Goal: Information Seeking & Learning: Learn about a topic

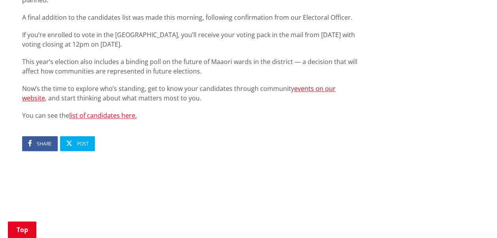
scroll to position [553, 0]
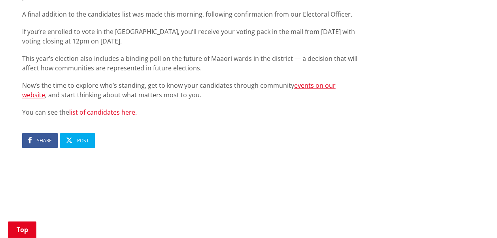
click at [111, 108] on link "list of candidates here." at bounding box center [103, 112] width 68 height 9
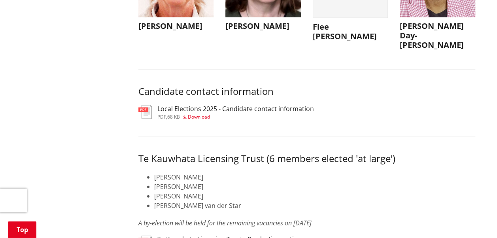
scroll to position [3832, 0]
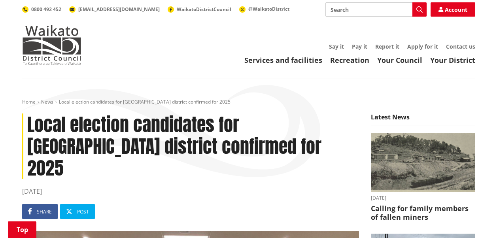
scroll to position [553, 0]
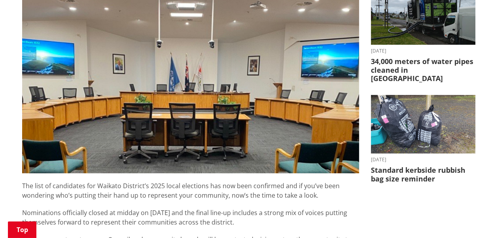
scroll to position [277, 0]
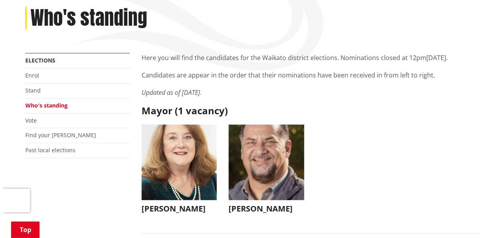
scroll to position [158, 0]
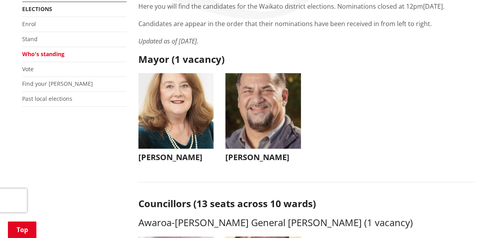
click at [181, 114] on img "button" at bounding box center [175, 110] width 75 height 75
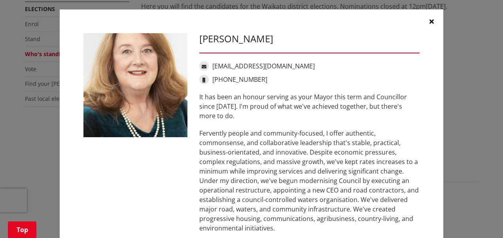
scroll to position [0, 0]
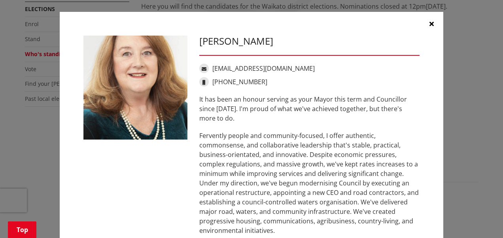
click at [429, 24] on icon "button" at bounding box center [431, 24] width 4 height 6
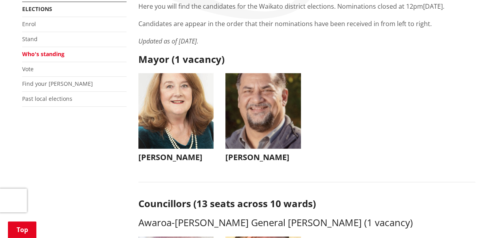
click at [256, 110] on img "button" at bounding box center [262, 110] width 75 height 75
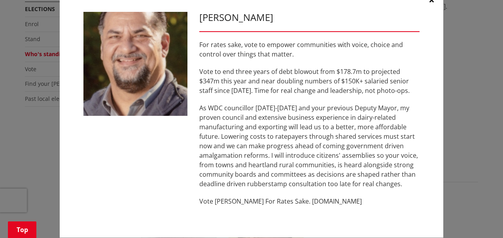
scroll to position [35, 0]
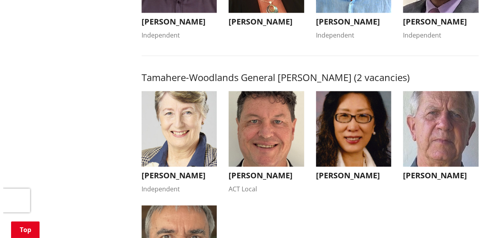
scroll to position [790, 0]
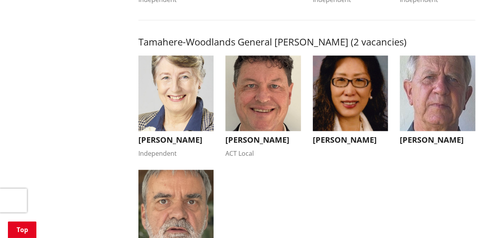
click at [411, 145] on h3 "[PERSON_NAME]" at bounding box center [436, 139] width 75 height 9
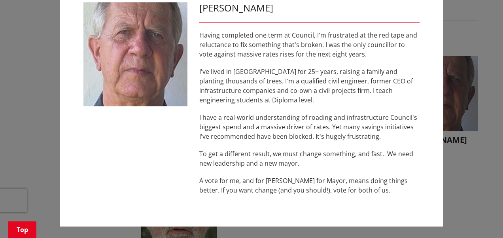
scroll to position [0, 0]
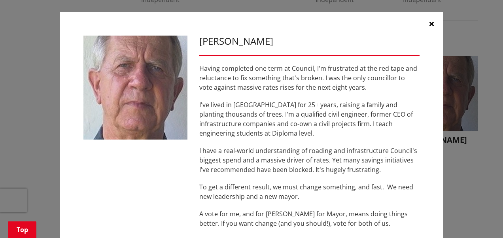
click at [429, 24] on icon "button" at bounding box center [431, 24] width 4 height 6
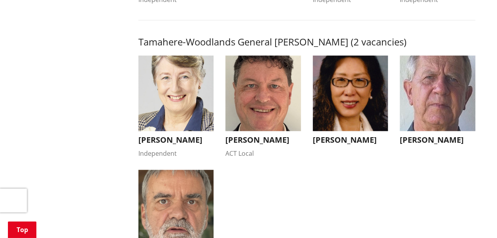
click at [168, 145] on h3 "[PERSON_NAME]" at bounding box center [175, 139] width 75 height 9
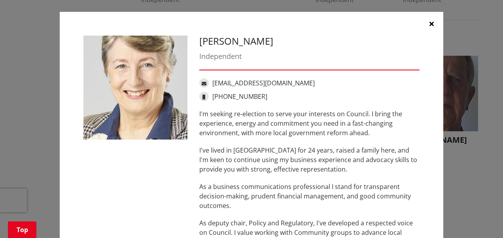
click at [429, 23] on icon "button" at bounding box center [431, 24] width 4 height 6
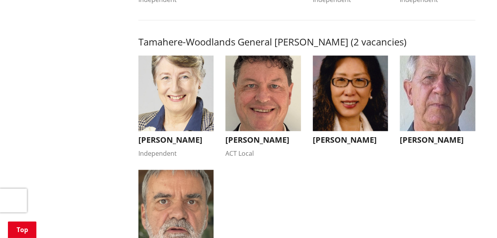
click at [270, 115] on img "button" at bounding box center [262, 93] width 75 height 75
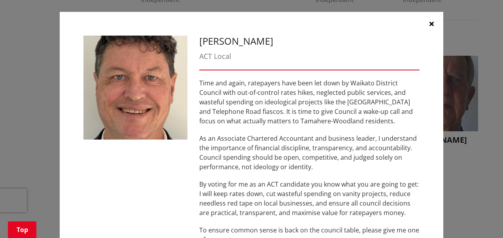
click at [429, 25] on icon "button" at bounding box center [431, 24] width 4 height 6
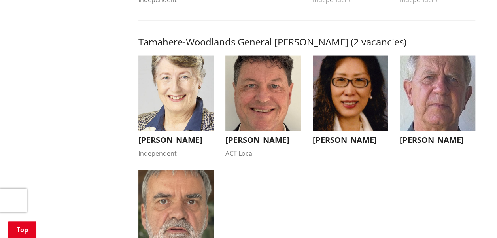
click at [359, 120] on img "button" at bounding box center [350, 93] width 75 height 75
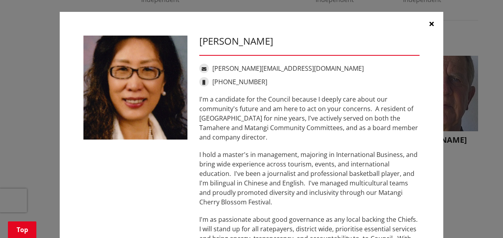
click at [429, 23] on icon "button" at bounding box center [431, 24] width 4 height 6
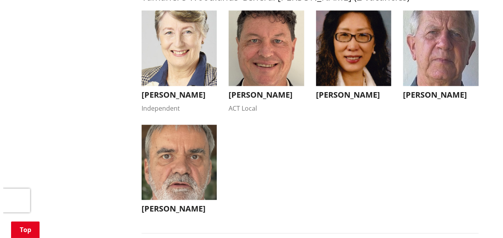
scroll to position [869, 0]
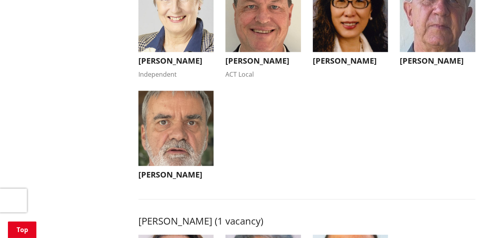
click at [177, 150] on img "button" at bounding box center [175, 128] width 75 height 75
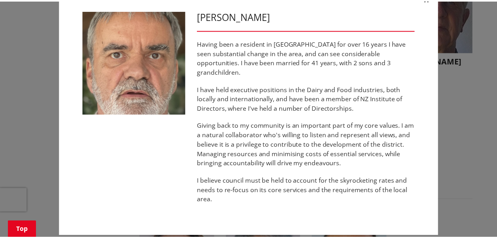
scroll to position [0, 0]
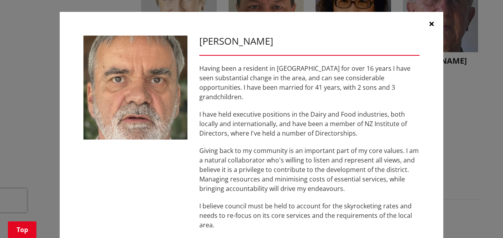
click at [429, 23] on icon "button" at bounding box center [431, 24] width 4 height 6
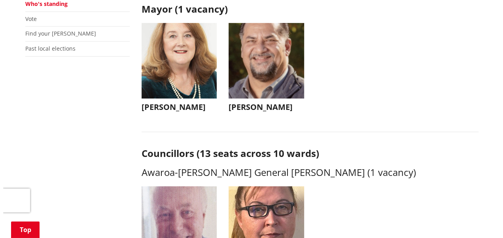
scroll to position [169, 0]
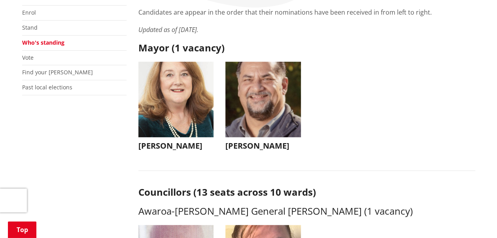
click at [174, 85] on img "button" at bounding box center [175, 99] width 75 height 75
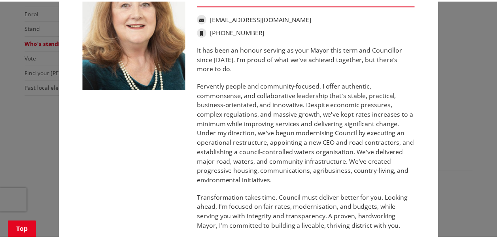
scroll to position [0, 0]
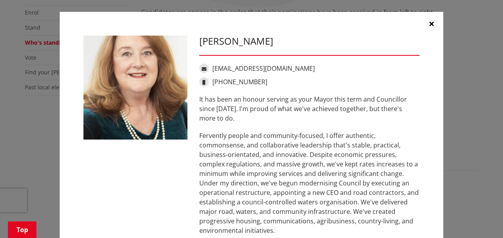
click at [429, 26] on icon "button" at bounding box center [431, 24] width 4 height 6
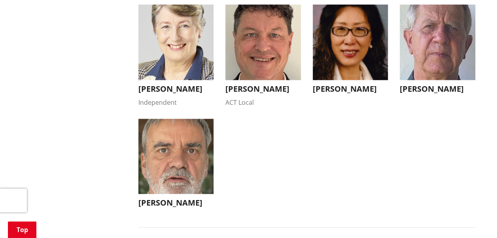
scroll to position [683, 0]
